Goal: Task Accomplishment & Management: Use online tool/utility

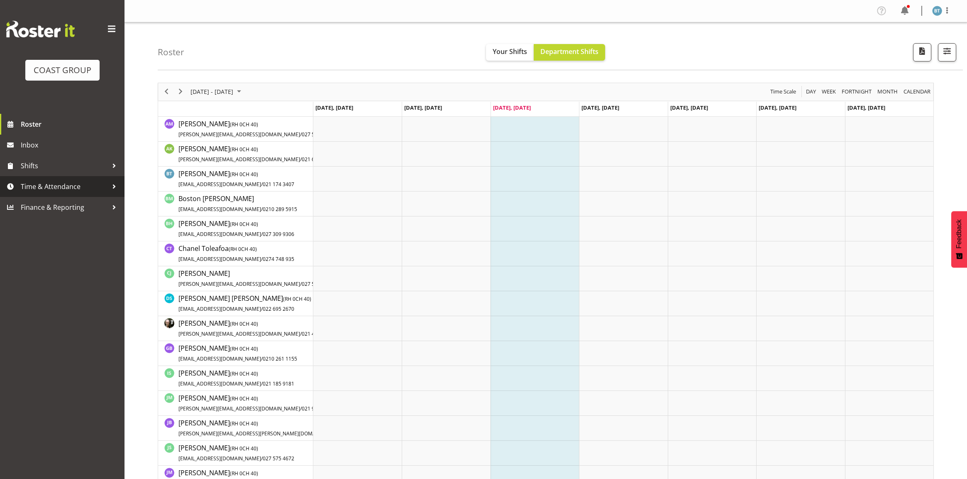
click at [89, 192] on span "Time & Attendance" at bounding box center [64, 186] width 87 height 12
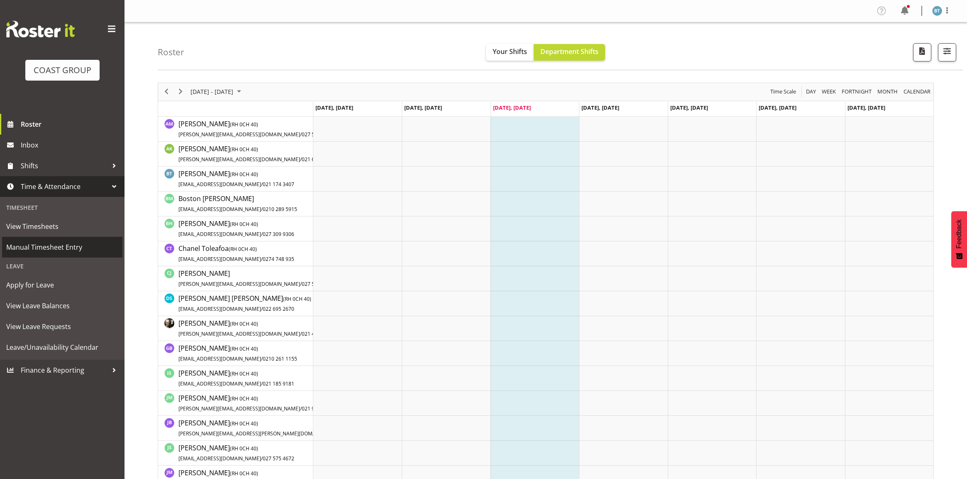
click at [91, 244] on span "Manual Timesheet Entry" at bounding box center [62, 247] width 112 height 12
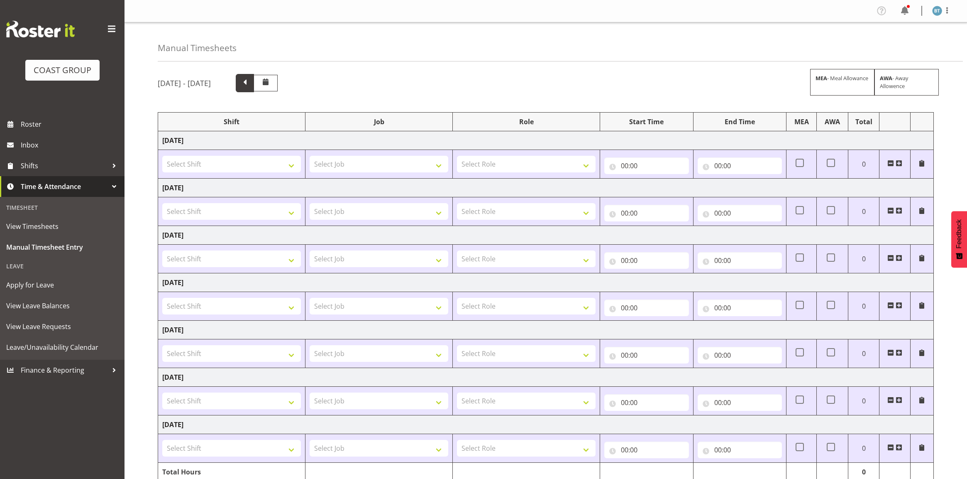
click at [250, 81] on span at bounding box center [245, 82] width 11 height 11
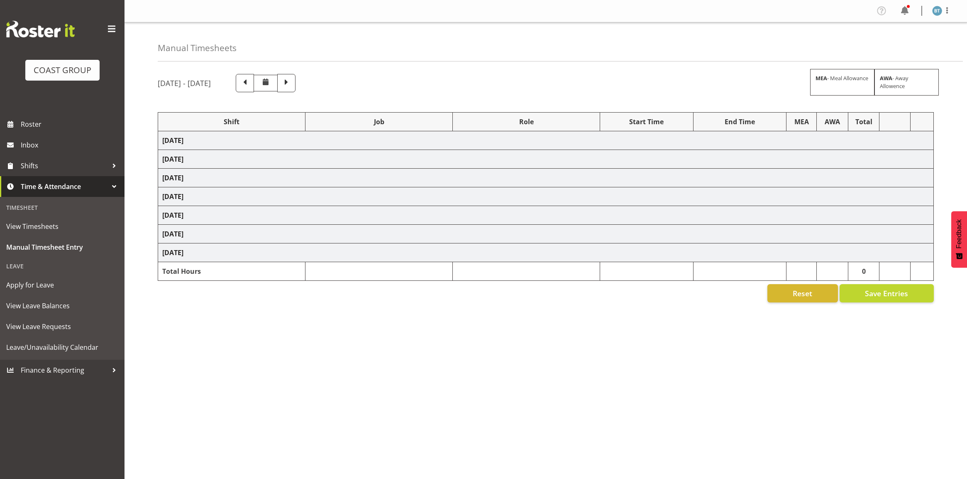
select select "1874"
select select "9464"
select select "1874"
select select "9464"
select select "1874"
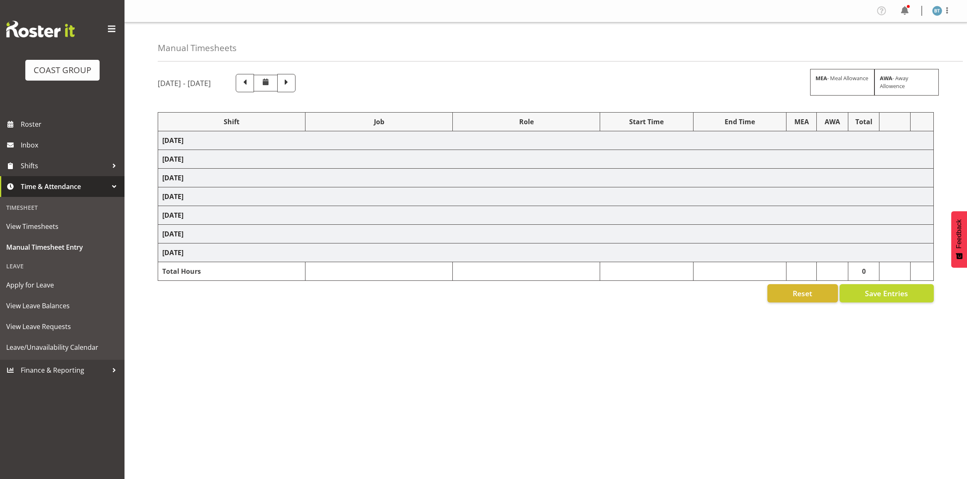
select select "9464"
select select "1874"
select select "9464"
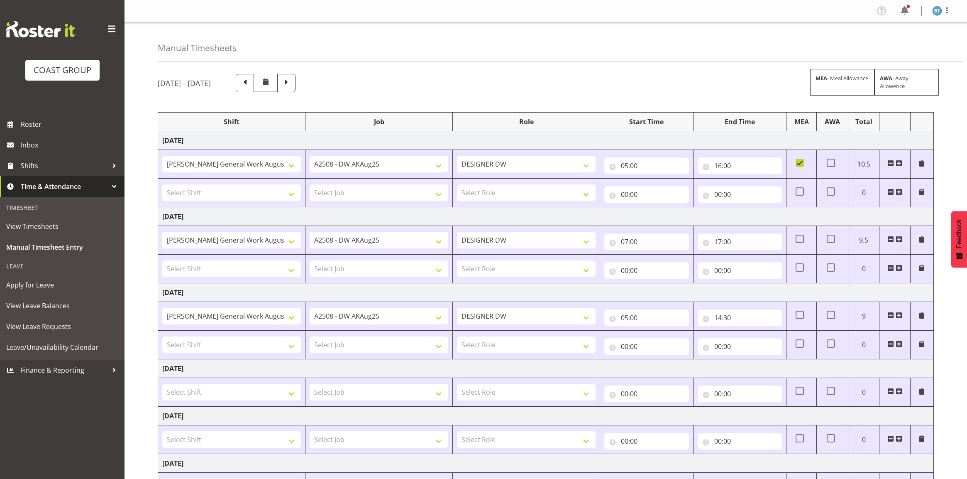
scroll to position [154, 0]
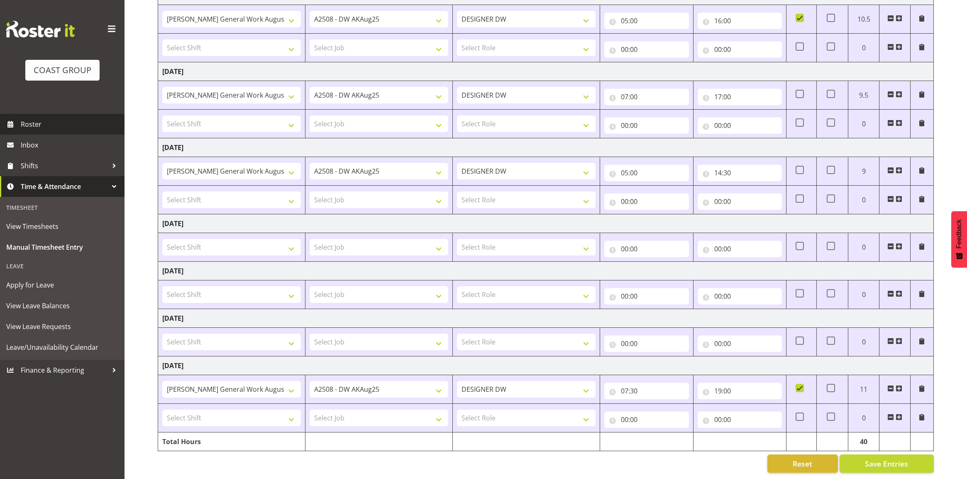
click at [29, 120] on span "Roster" at bounding box center [71, 124] width 100 height 12
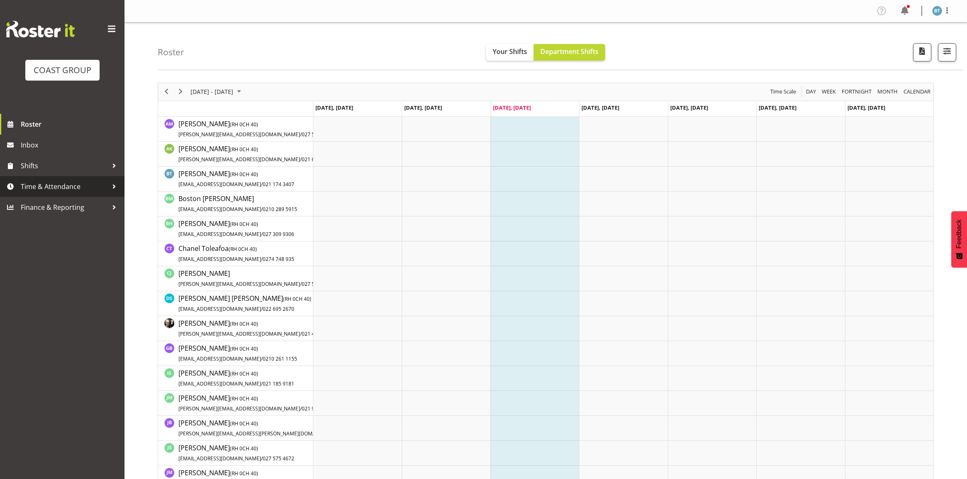
click at [65, 184] on span "Time & Attendance" at bounding box center [64, 186] width 87 height 12
